Goal: Task Accomplishment & Management: Manage account settings

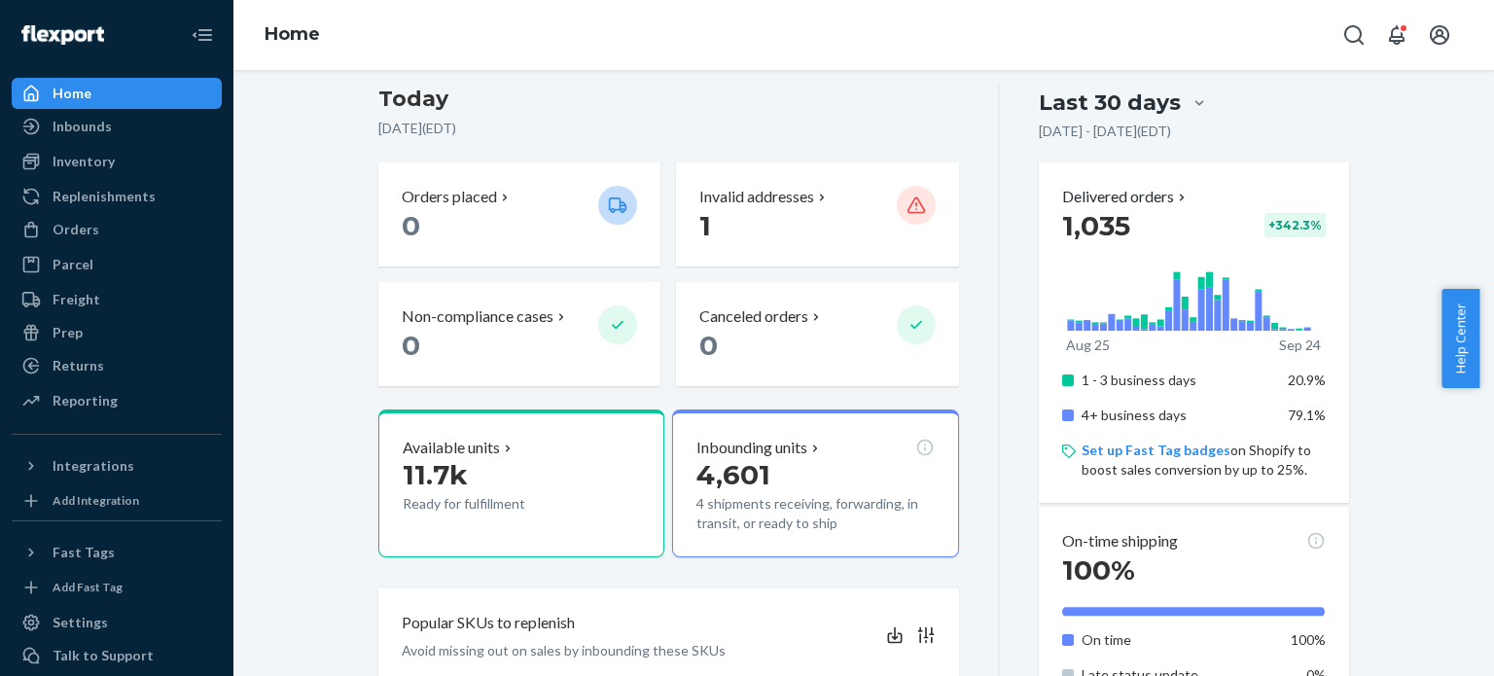
scroll to position [422, 0]
click at [910, 212] on div at bounding box center [916, 203] width 39 height 39
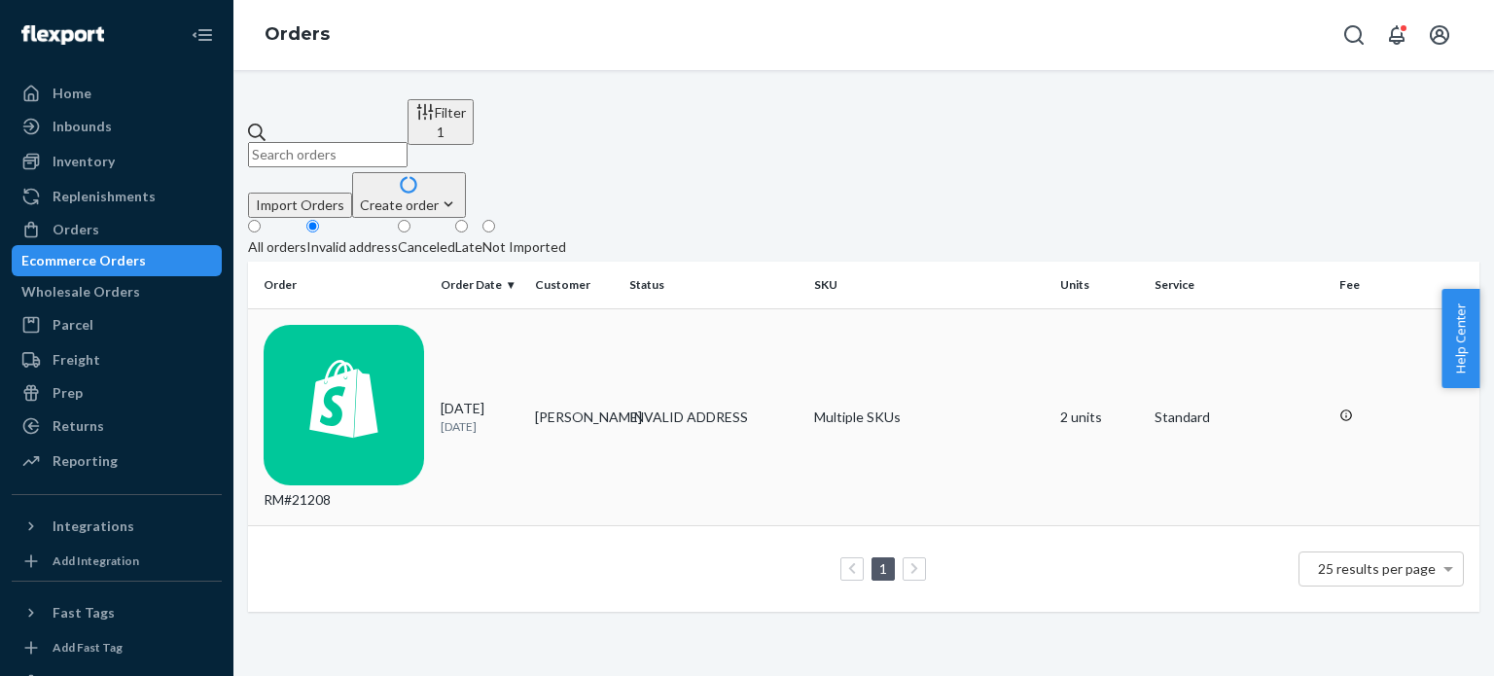
click at [396, 325] on div "RM#21208" at bounding box center [344, 418] width 161 height 186
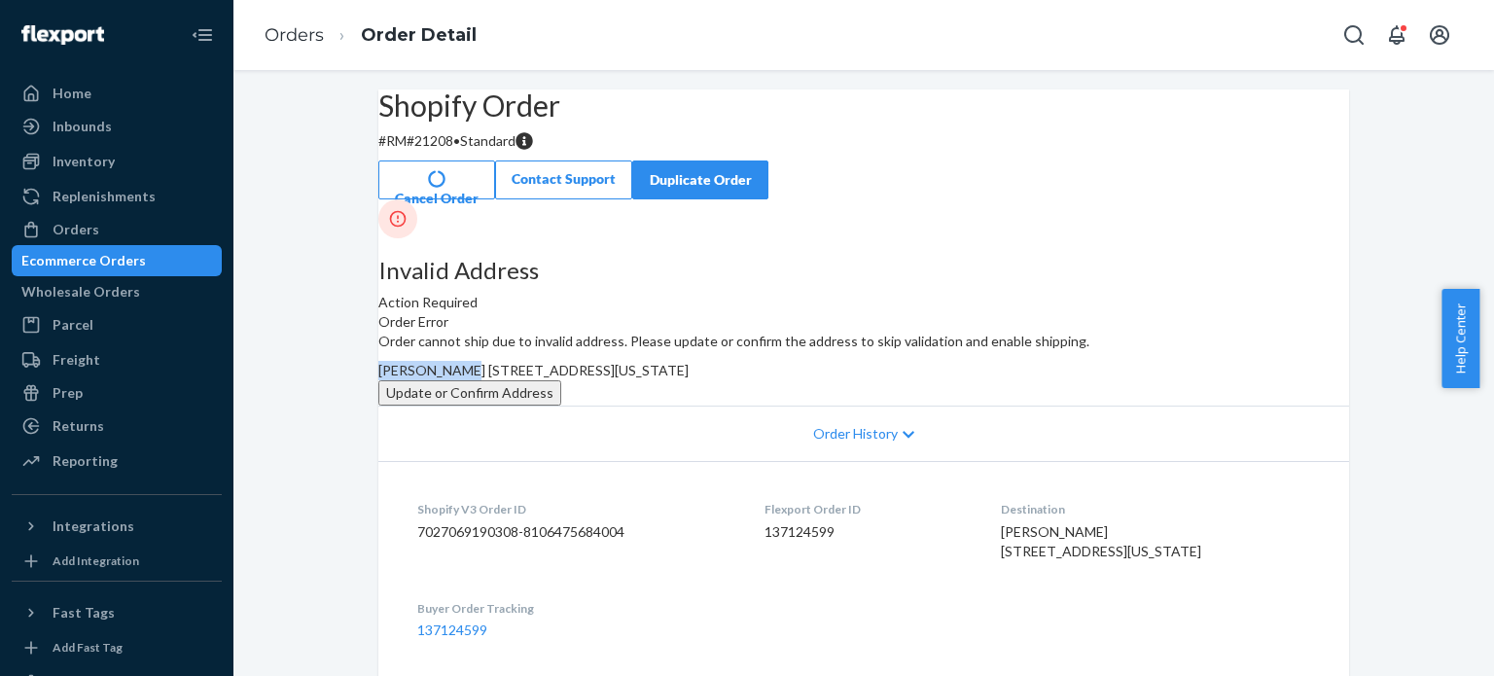
drag, startPoint x: 922, startPoint y: 407, endPoint x: 834, endPoint y: 411, distance: 87.6
click at [834, 406] on div "Order cannot ship due to invalid address. Please update or confirm the address …" at bounding box center [863, 369] width 971 height 74
copy span "[PERSON_NAME]"
click at [85, 102] on div "Home" at bounding box center [72, 93] width 39 height 19
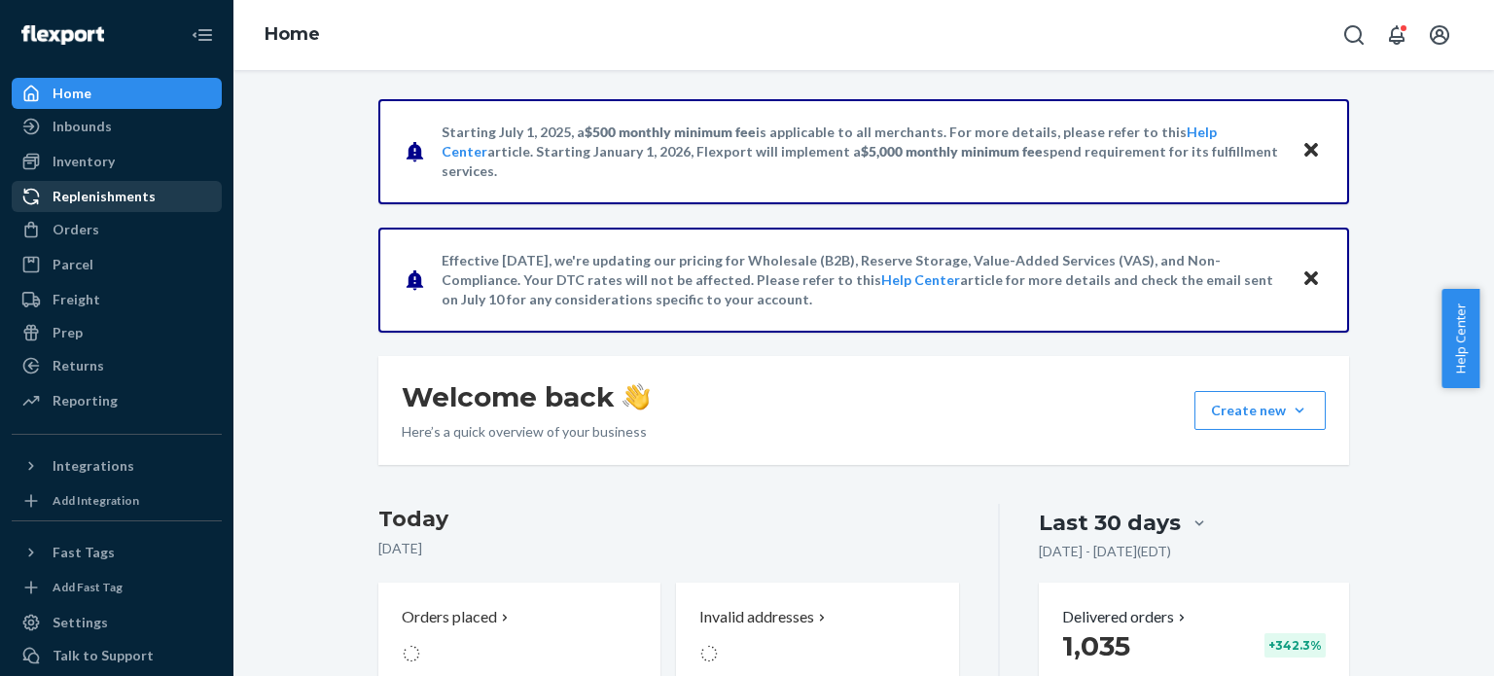
click at [93, 202] on div "Replenishments" at bounding box center [104, 196] width 103 height 19
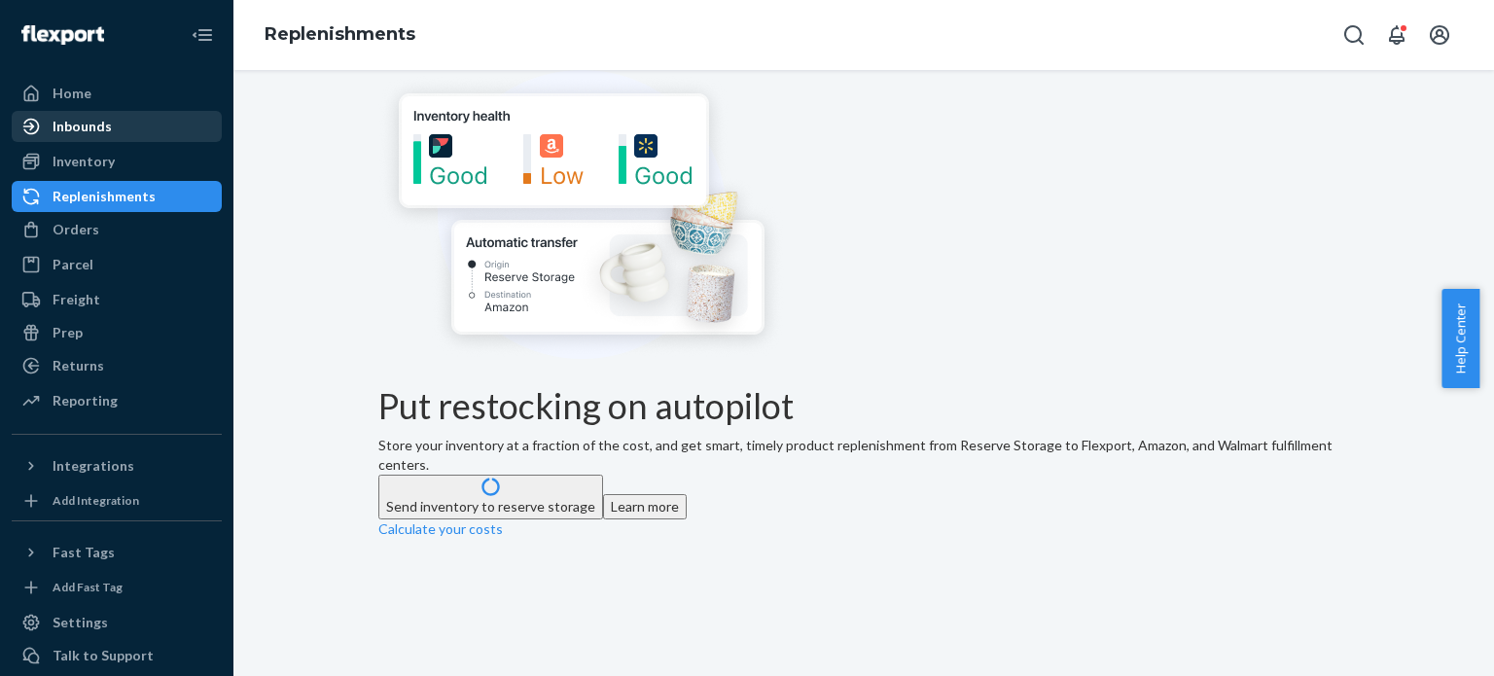
click at [93, 140] on link "Inbounds" at bounding box center [117, 126] width 210 height 31
